Goal: Task Accomplishment & Management: Manage account settings

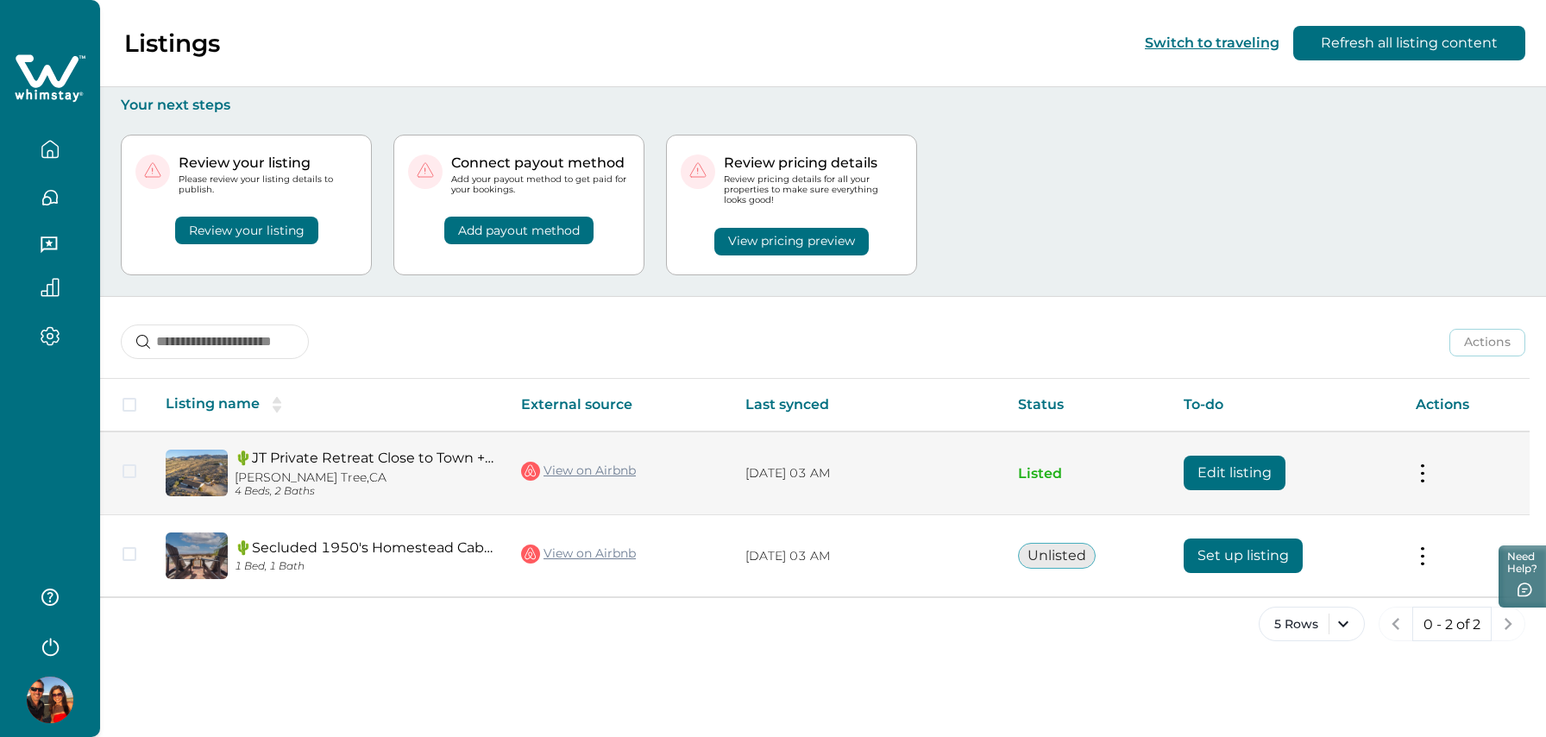
click at [296, 464] on link "🌵JT Private Retreat Close to Town + JTNP w/HotTub❤️" at bounding box center [364, 457] width 259 height 16
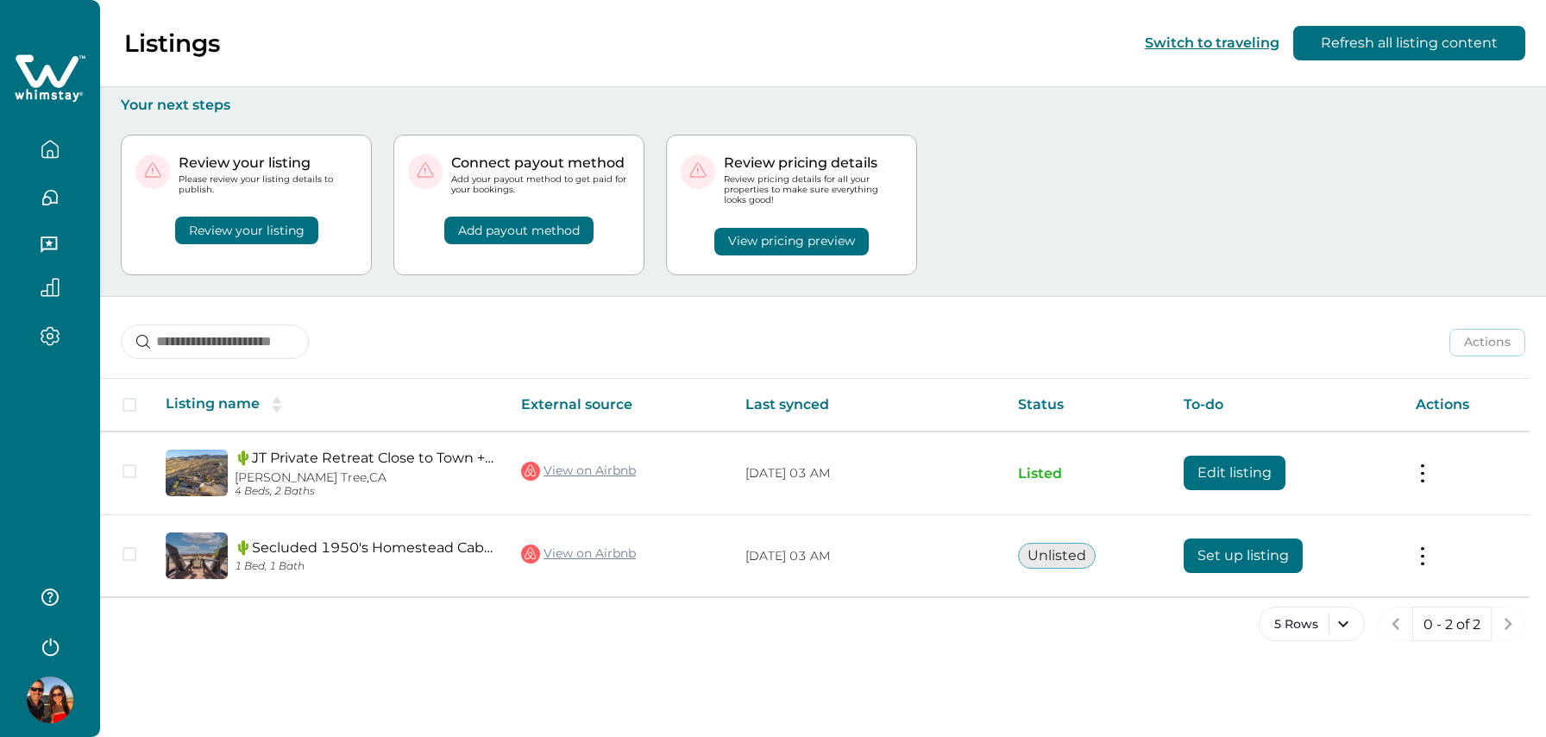
click at [743, 239] on button "View pricing preview" at bounding box center [791, 242] width 154 height 28
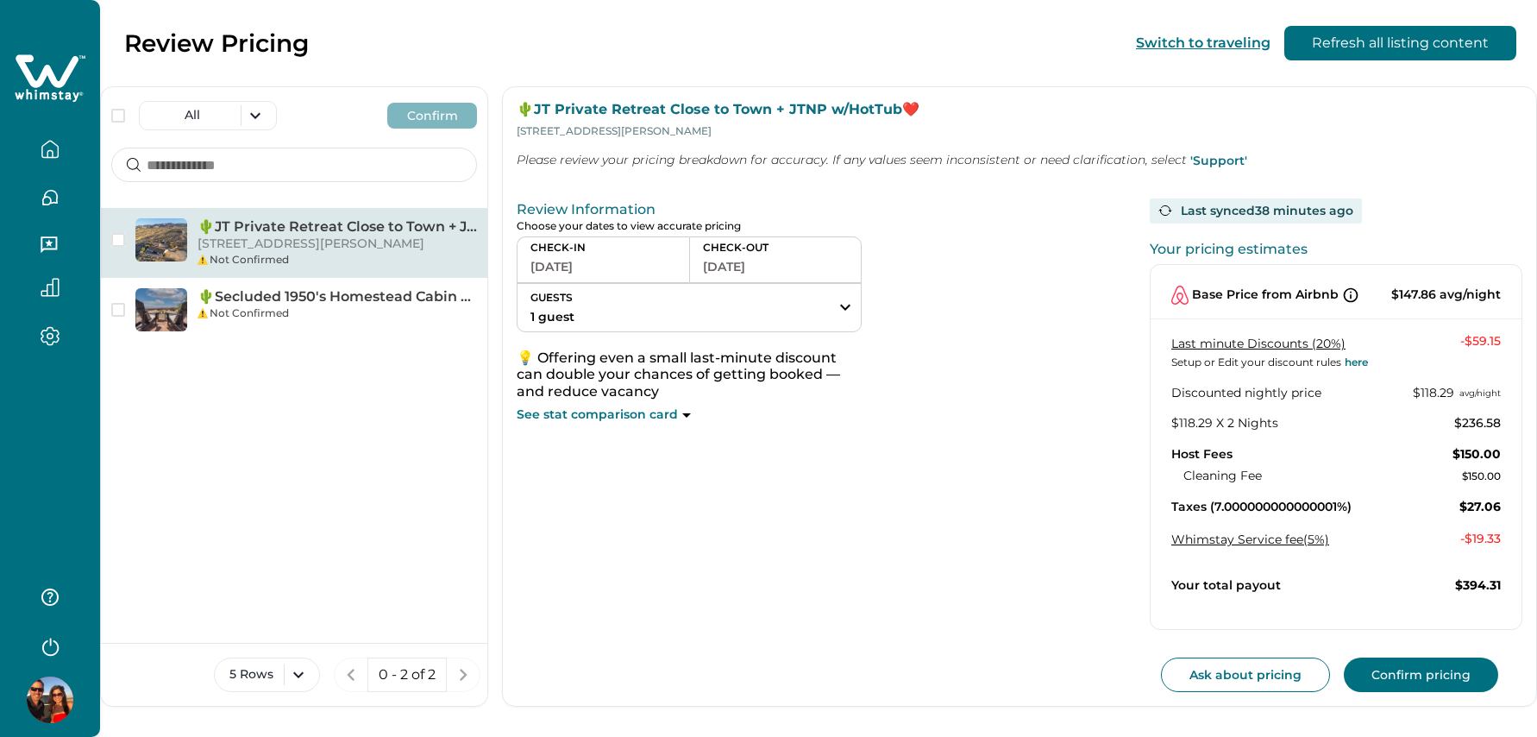
click at [49, 154] on icon "button" at bounding box center [50, 149] width 19 height 19
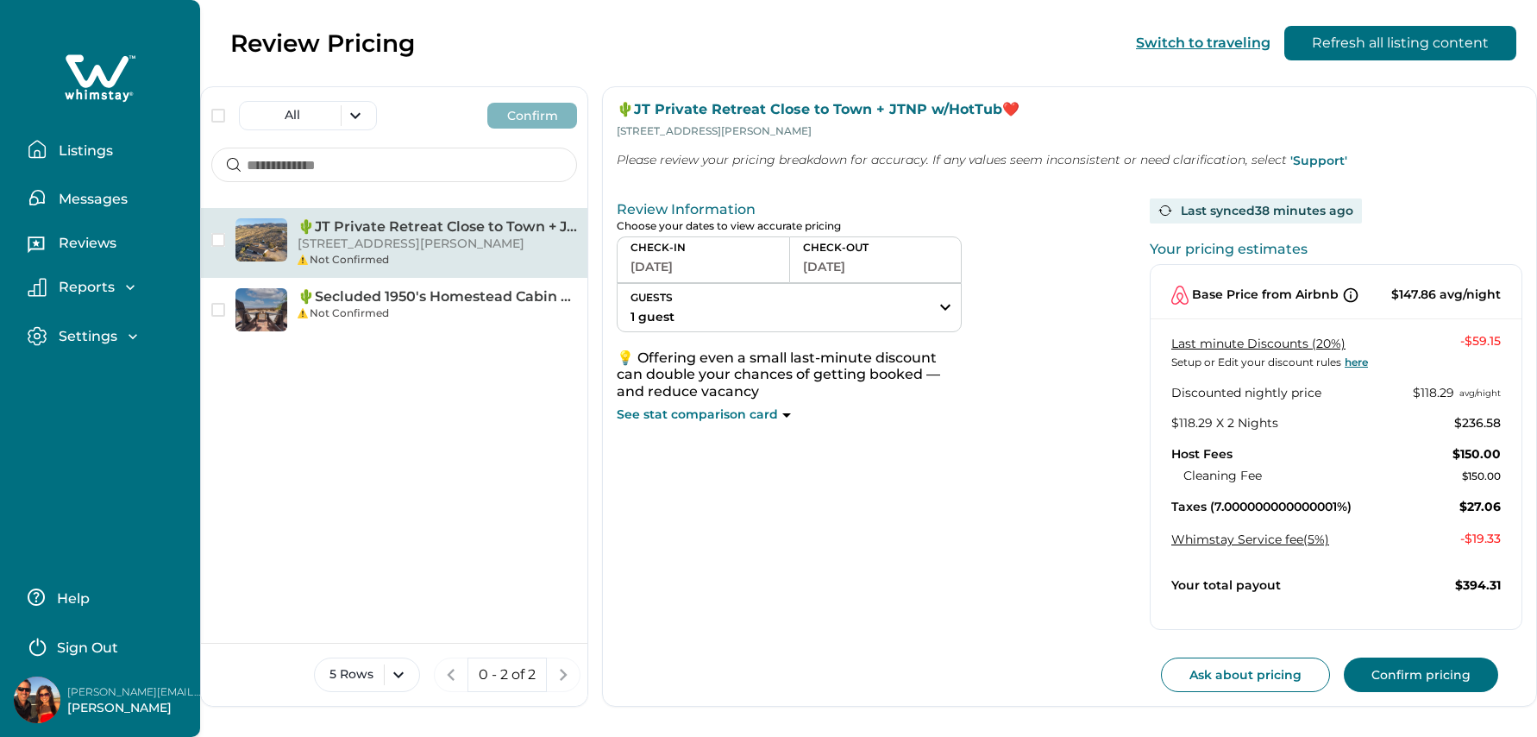
click at [1358, 361] on link "here" at bounding box center [1355, 361] width 27 height 13
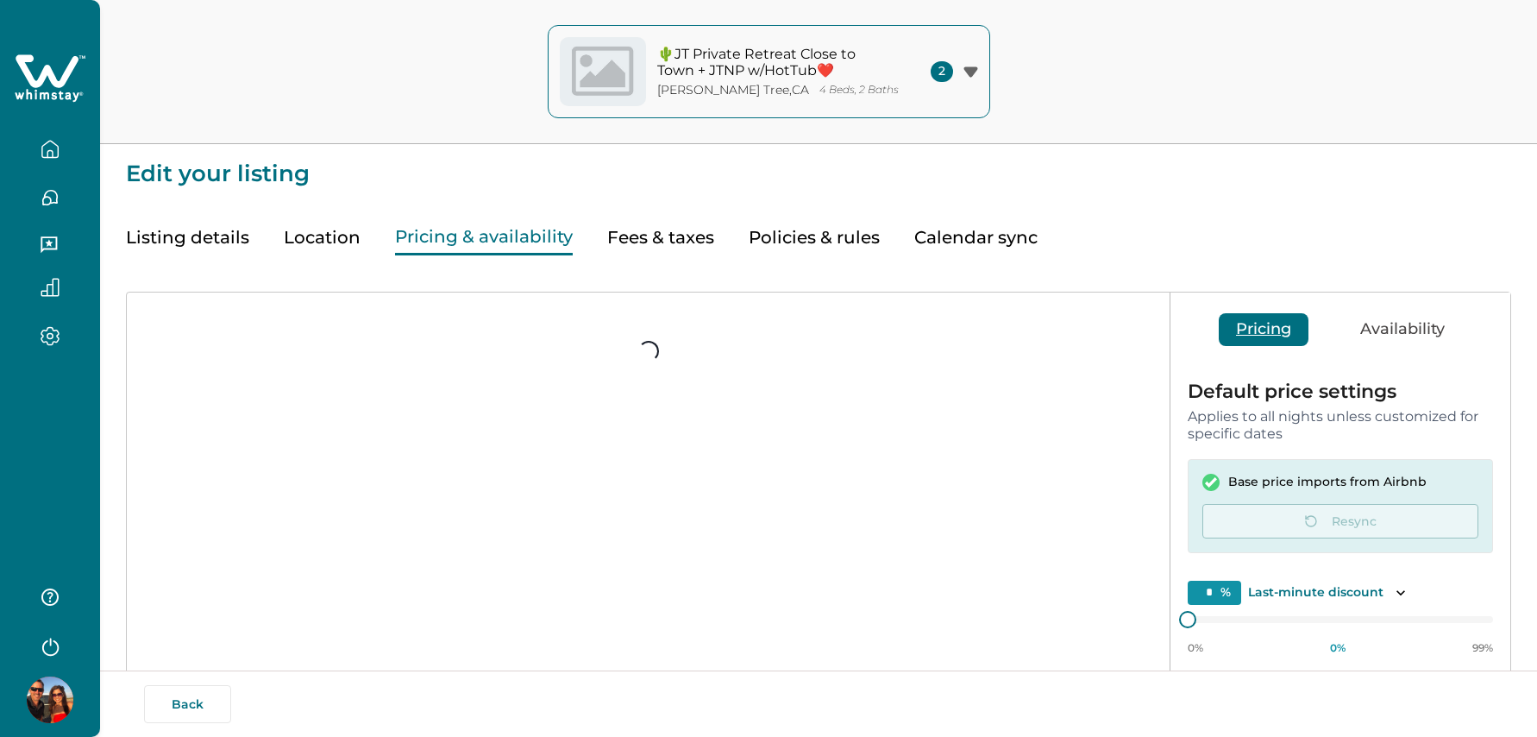
type input "**"
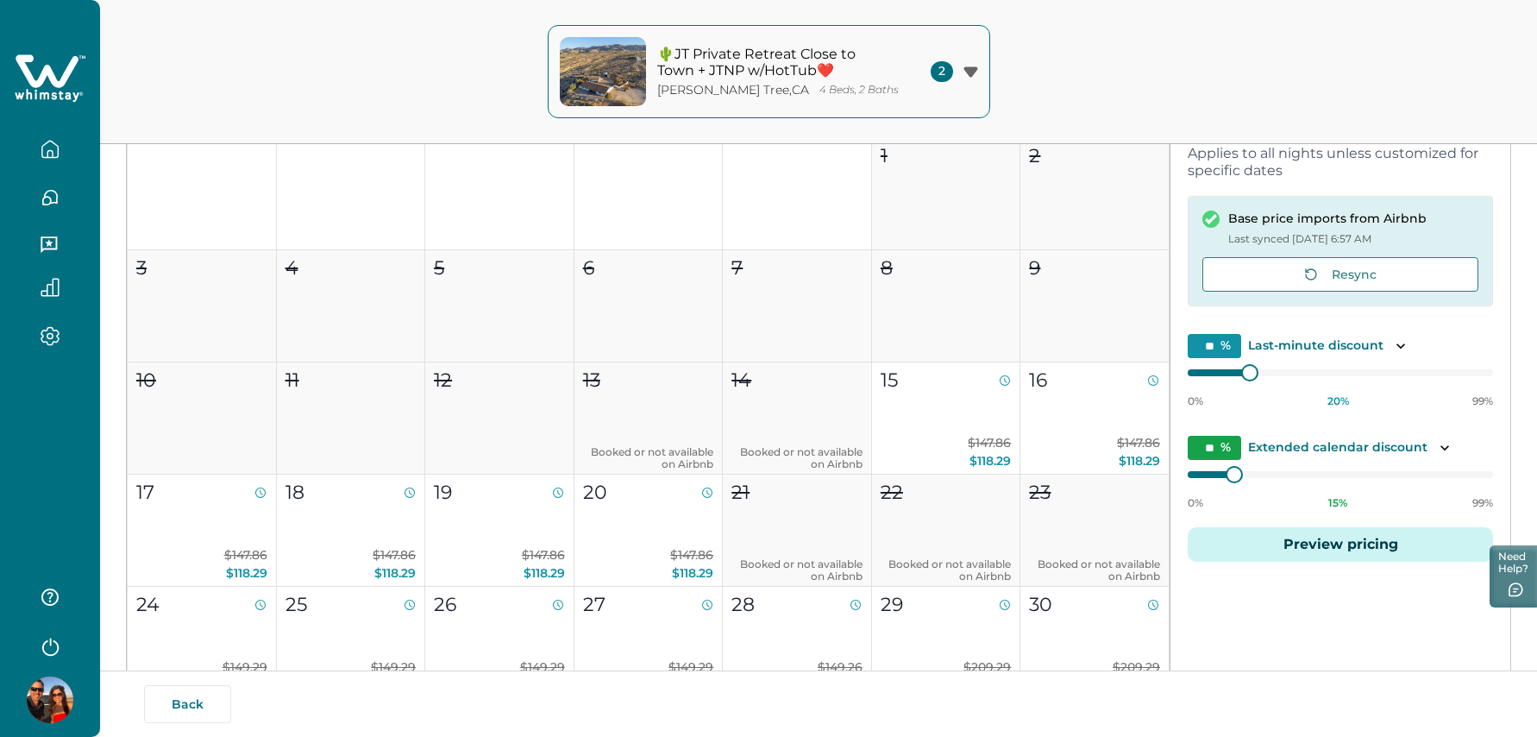
scroll to position [268, 0]
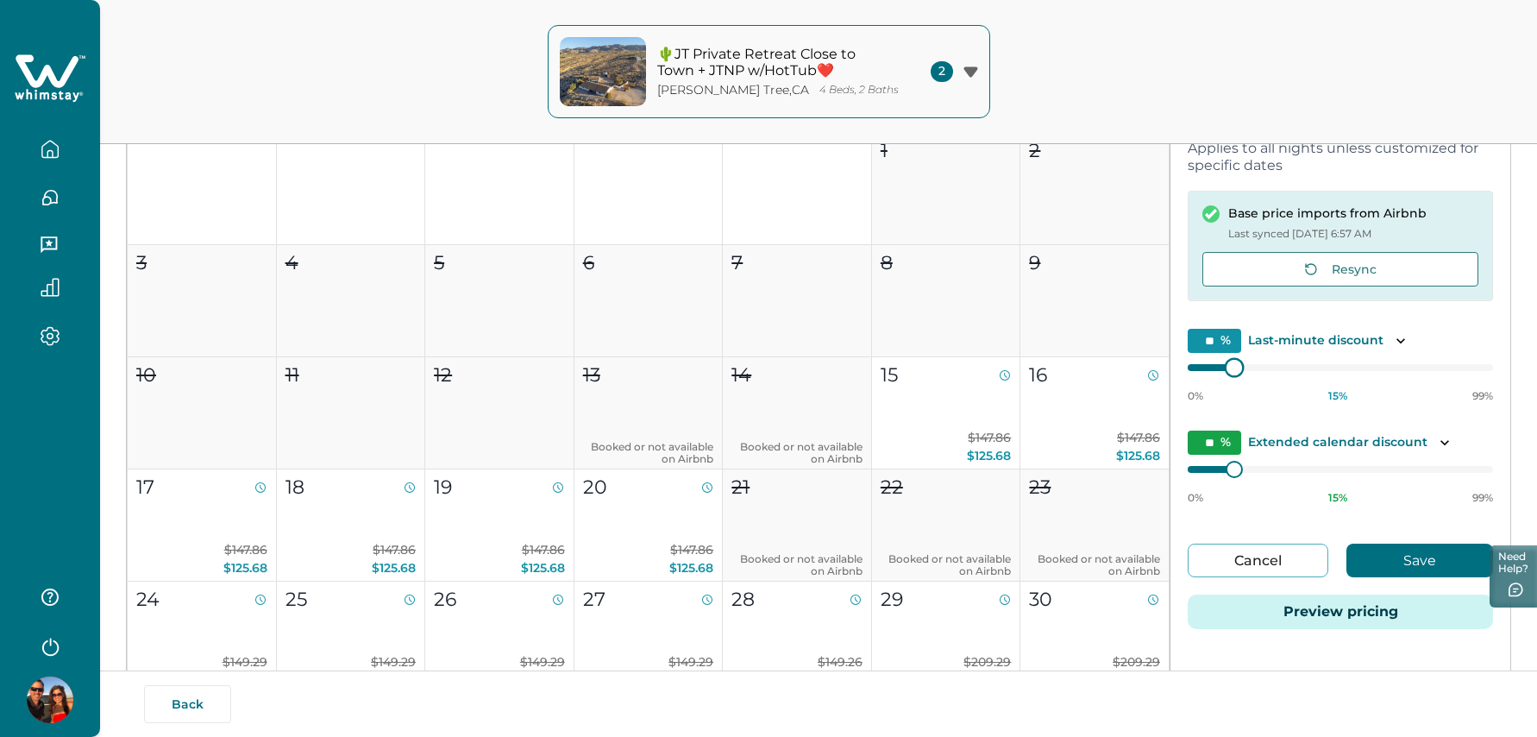
type input "**"
click at [1234, 368] on div at bounding box center [1234, 368] width 16 height 16
click at [1393, 563] on button "Save" at bounding box center [1420, 561] width 147 height 34
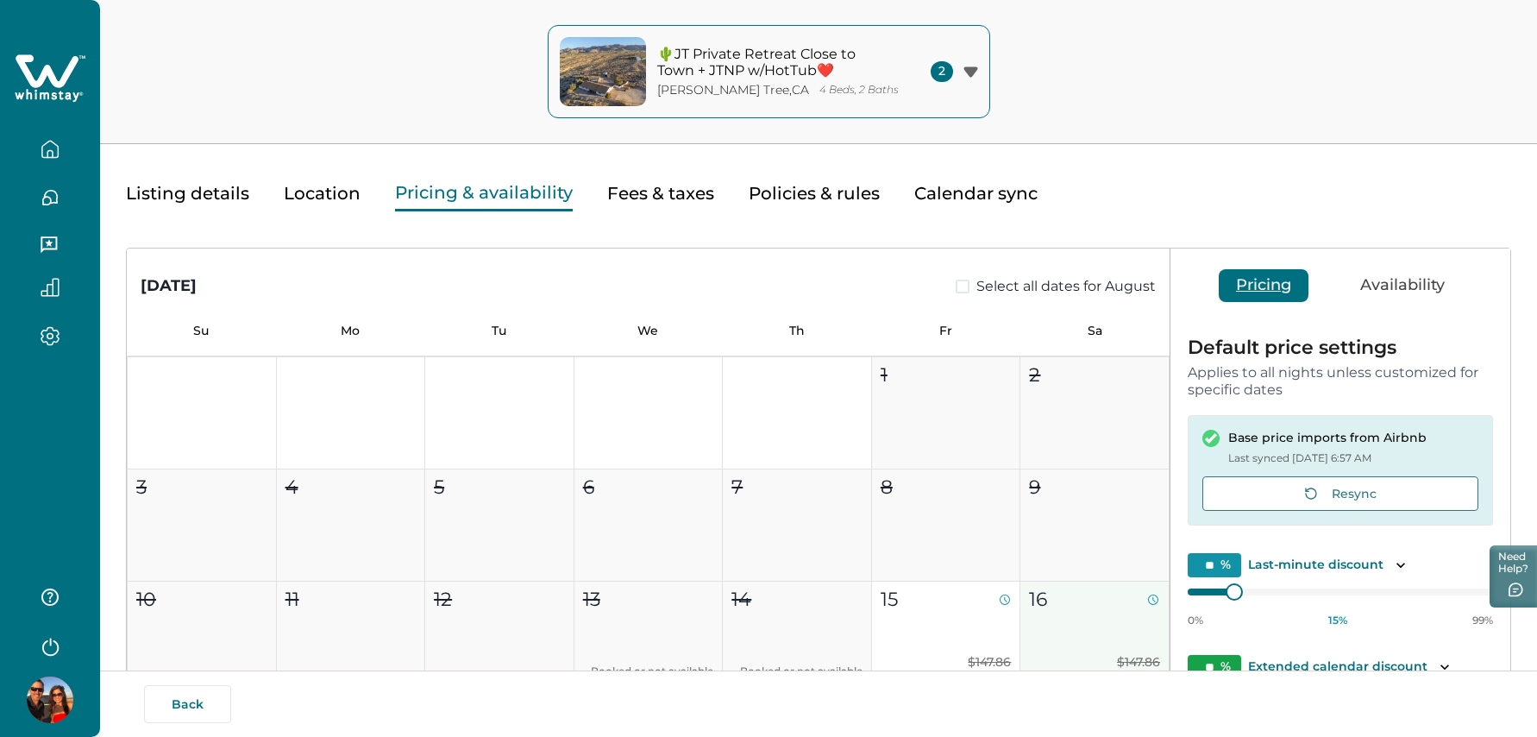
scroll to position [0, 0]
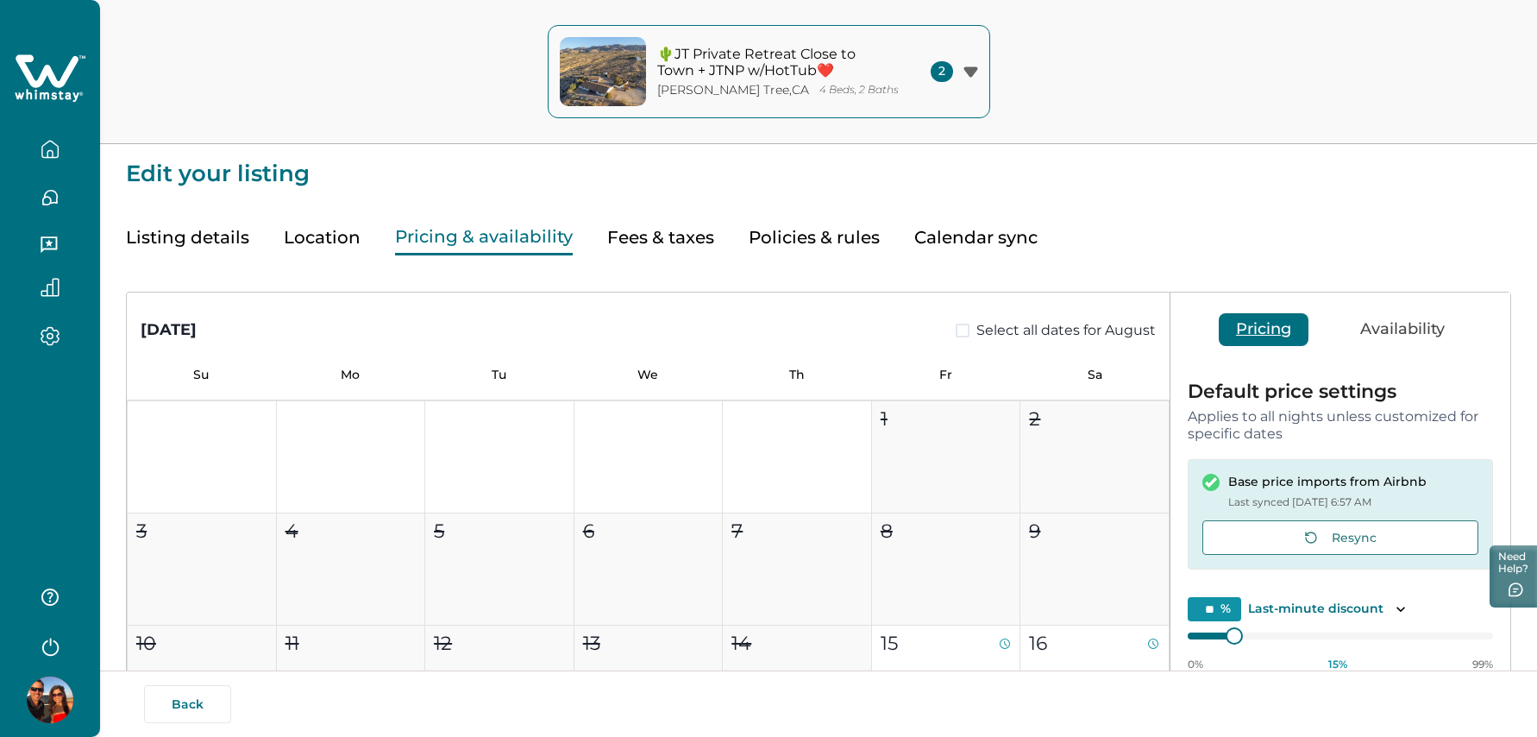
click at [672, 241] on button "Fees & taxes" at bounding box center [660, 237] width 107 height 35
type input "*"
type input "**"
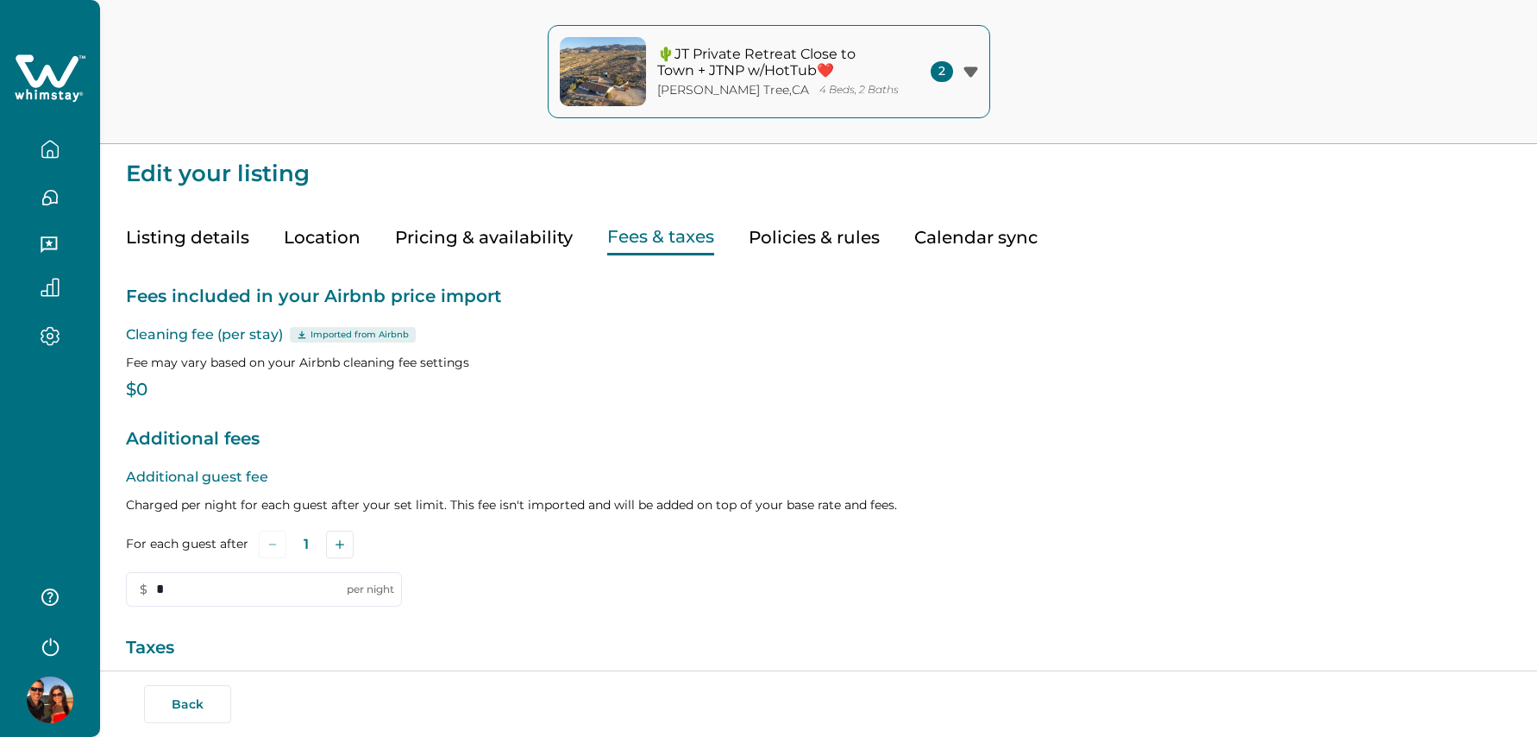
type input "*"
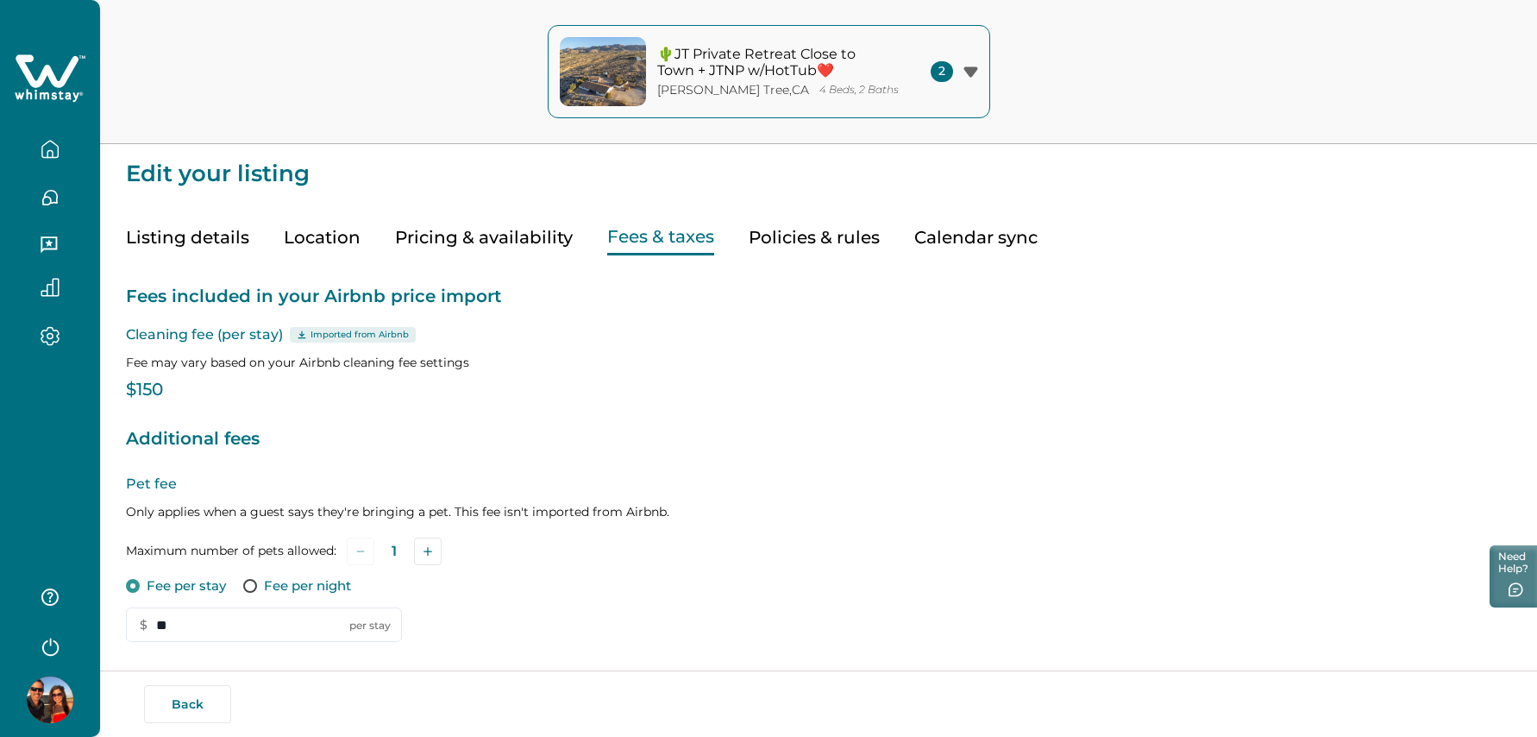
click at [343, 333] on p "Imported from Airbnb" at bounding box center [360, 335] width 98 height 14
click at [299, 333] on icon at bounding box center [303, 334] width 8 height 8
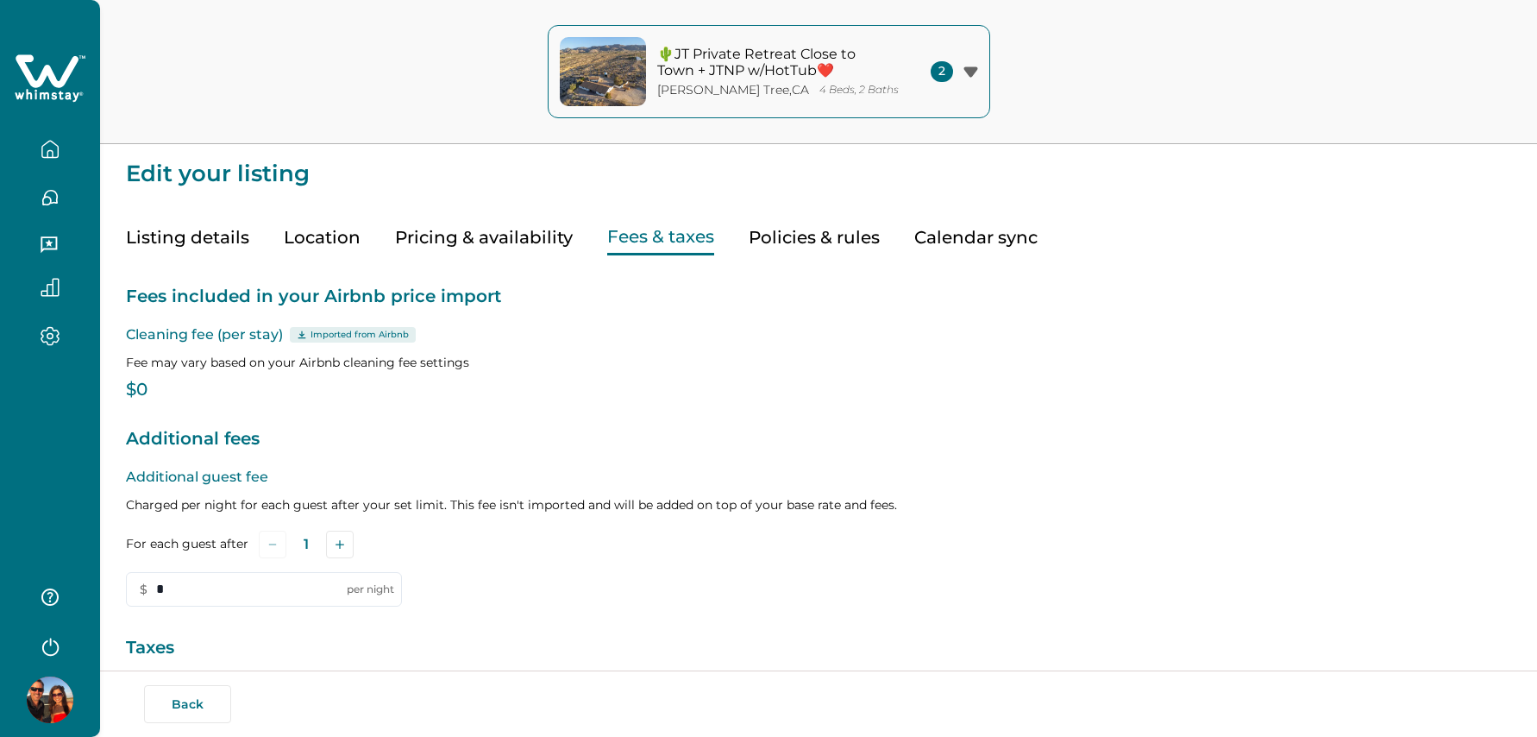
type input "*"
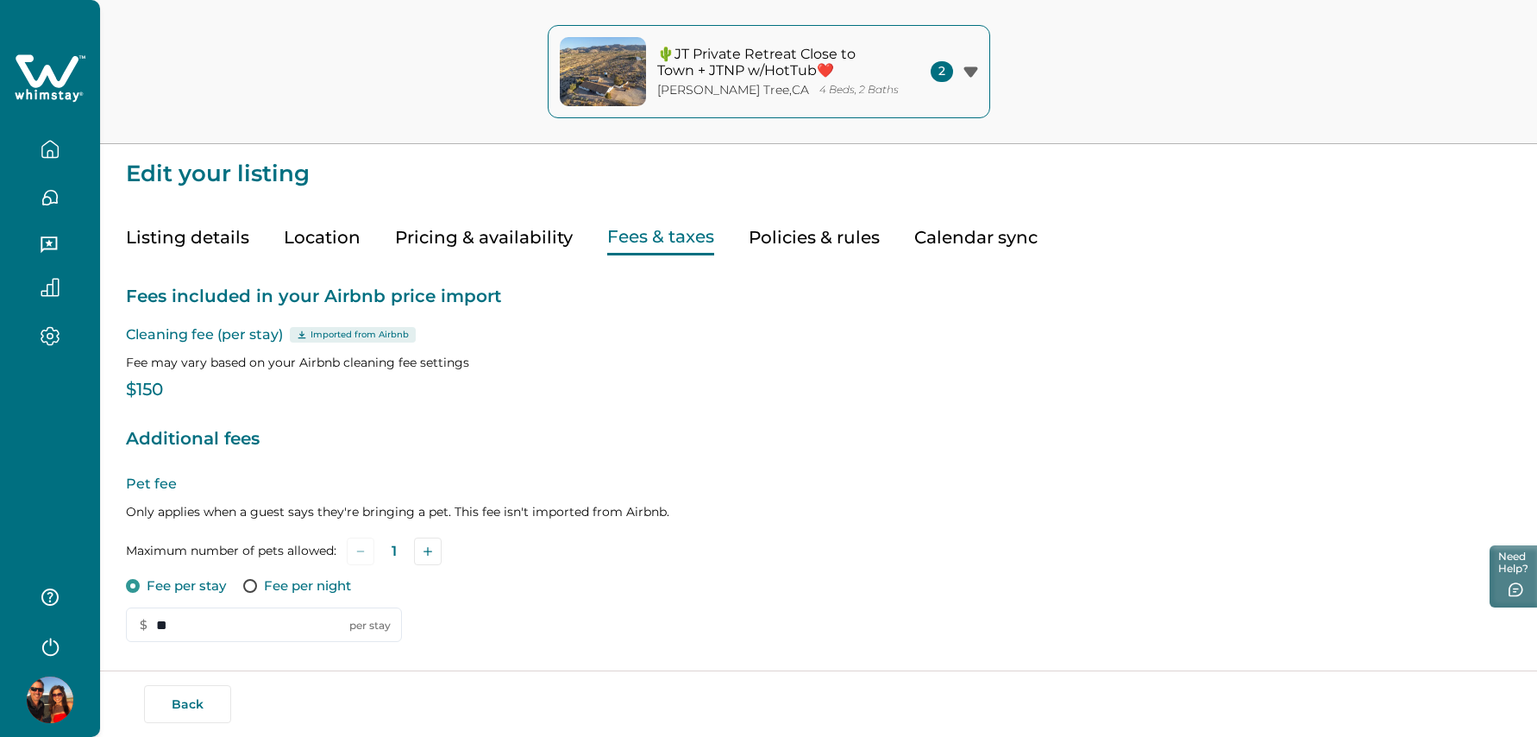
click at [330, 343] on p "Cleaning fee (per stay) Imported from Airbnb" at bounding box center [819, 334] width 1386 height 21
click at [305, 336] on icon at bounding box center [302, 334] width 10 height 9
click at [299, 332] on icon at bounding box center [302, 334] width 10 height 9
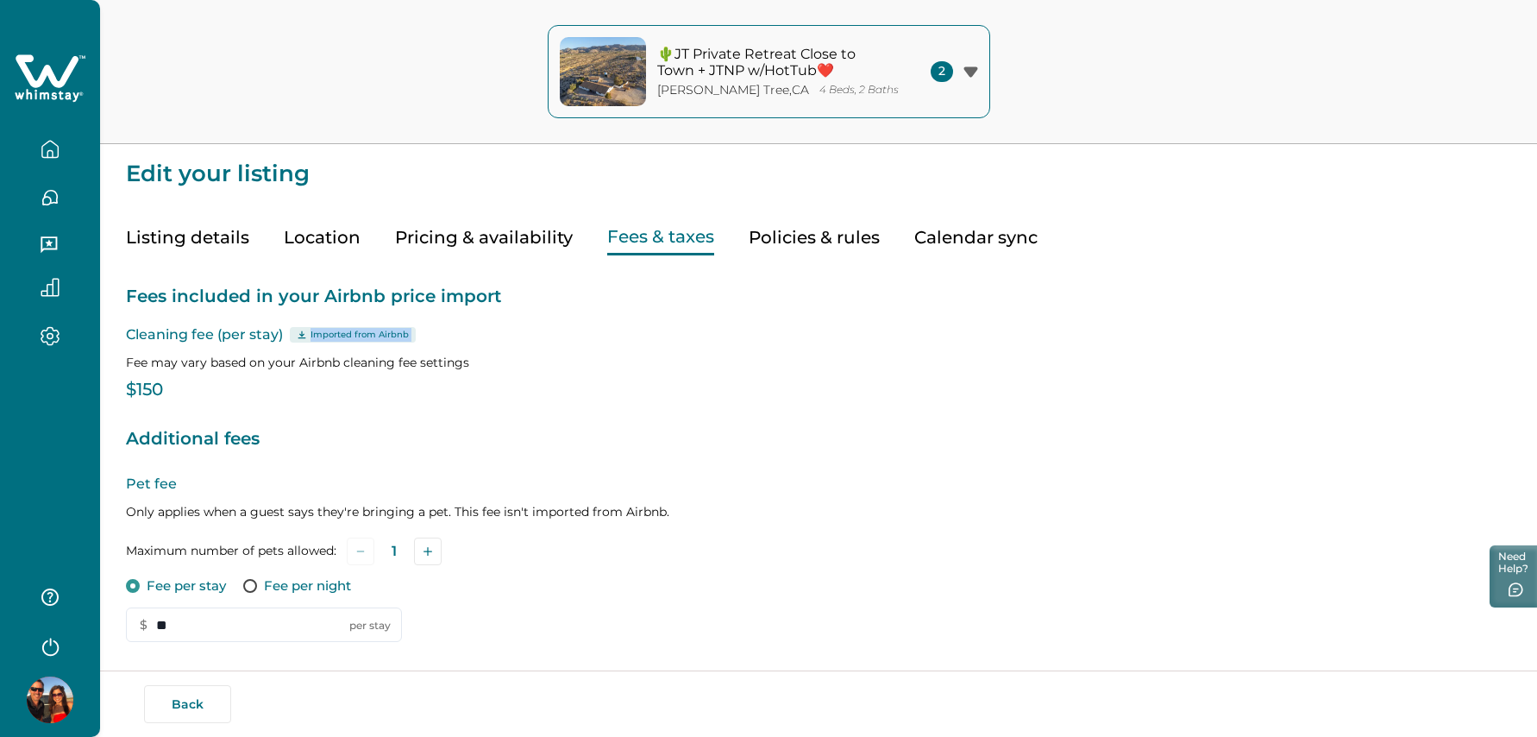
click at [299, 332] on icon at bounding box center [302, 334] width 10 height 9
click at [144, 394] on p "$150" at bounding box center [819, 389] width 1386 height 17
click at [267, 335] on p "Cleaning fee (per stay) Imported from Airbnb" at bounding box center [819, 334] width 1386 height 21
click at [302, 338] on div "Imported from Airbnb" at bounding box center [353, 335] width 126 height 16
click at [311, 332] on p "Imported from Airbnb" at bounding box center [360, 335] width 98 height 14
